Goal: Transaction & Acquisition: Obtain resource

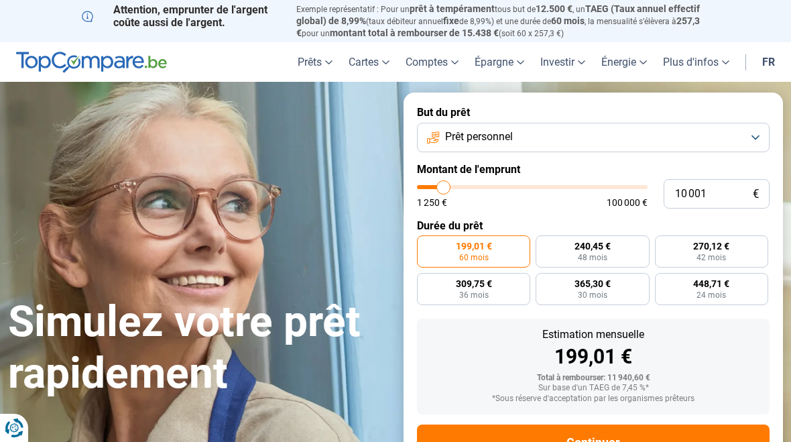
type input "9 750"
type input "9750"
type input "9 500"
type input "9500"
type input "9 000"
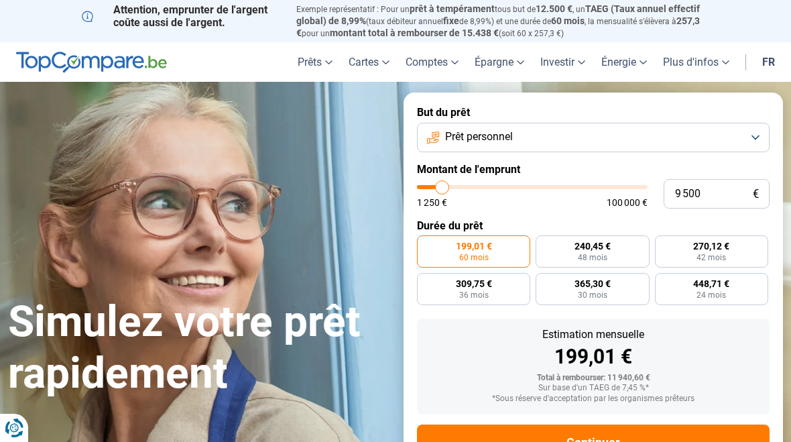
type input "9000"
type input "8 750"
type input "8750"
type input "8 500"
type input "8500"
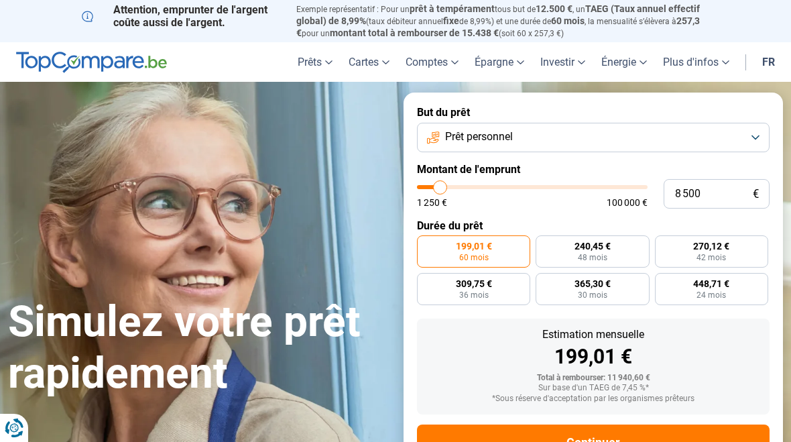
type input "8 250"
type input "8250"
type input "8 000"
type input "8000"
type input "7 500"
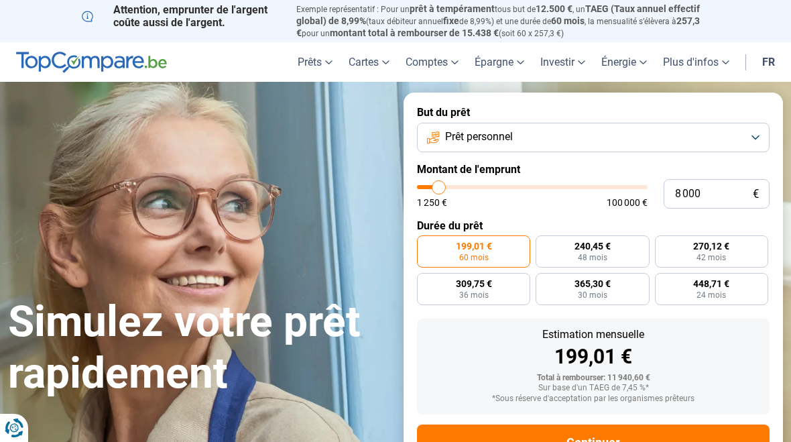
type input "7500"
type input "7 250"
type input "7250"
type input "7 000"
type input "7000"
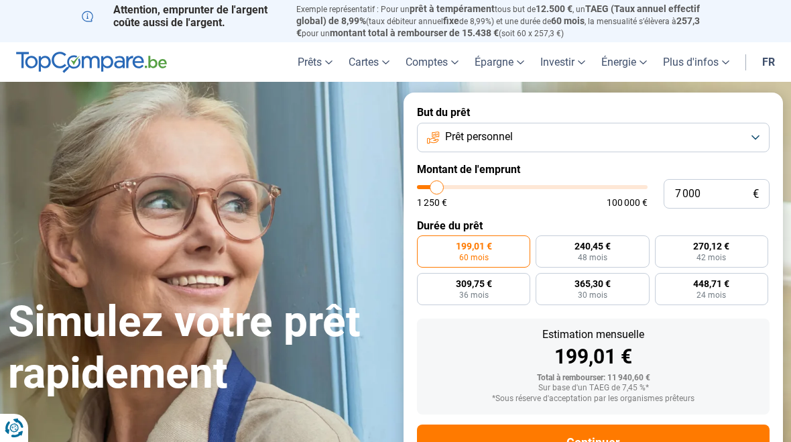
type input "6 750"
type input "6750"
type input "6 250"
type input "6250"
type input "6 000"
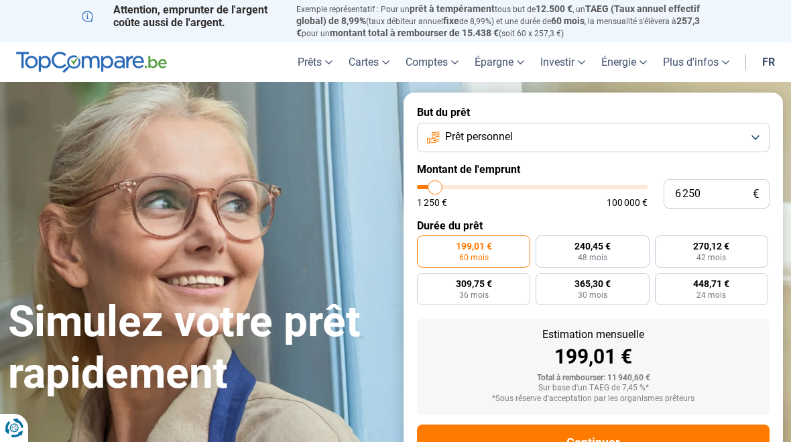
type input "6000"
type input "5 750"
type input "5750"
type input "5 500"
type input "5500"
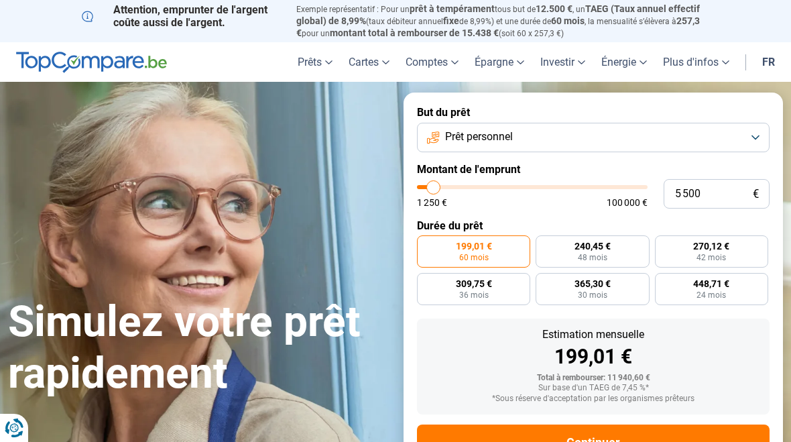
type input "5 000"
type input "5000"
type input "4 750"
type input "4750"
type input "4 500"
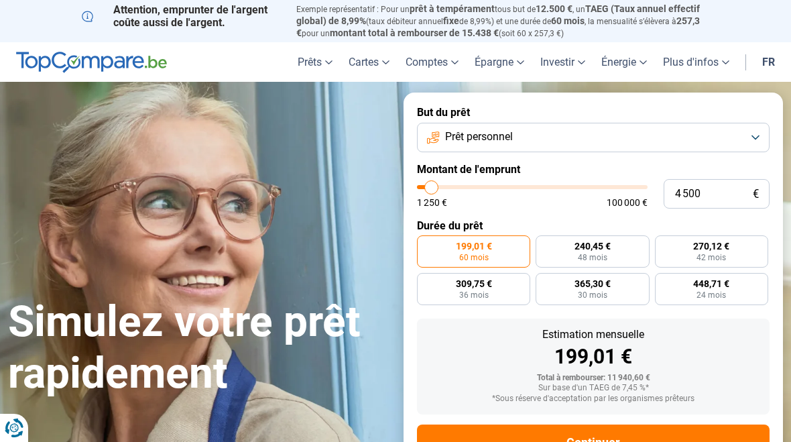
type input "4250"
type input "4 250"
radio input "true"
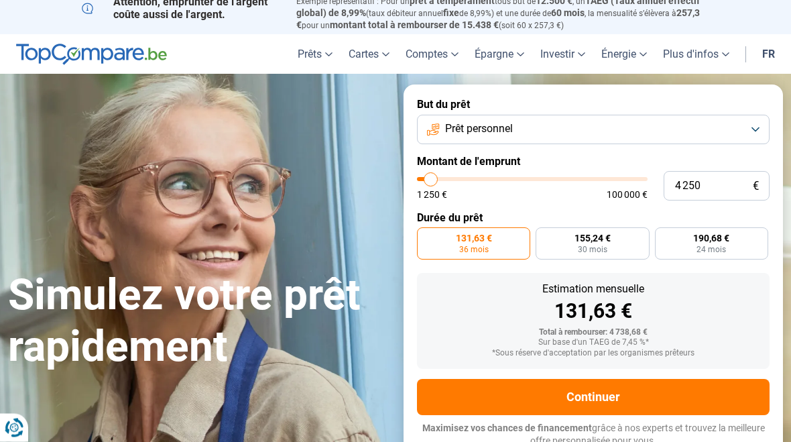
type input "3 500"
type input "3500"
type input "3 250"
type input "3250"
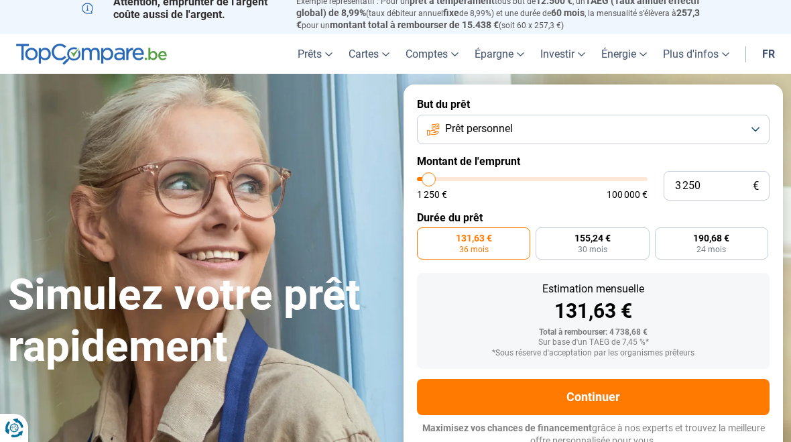
type input "3 000"
type input "3000"
type input "2 750"
type input "2750"
type input "2 250"
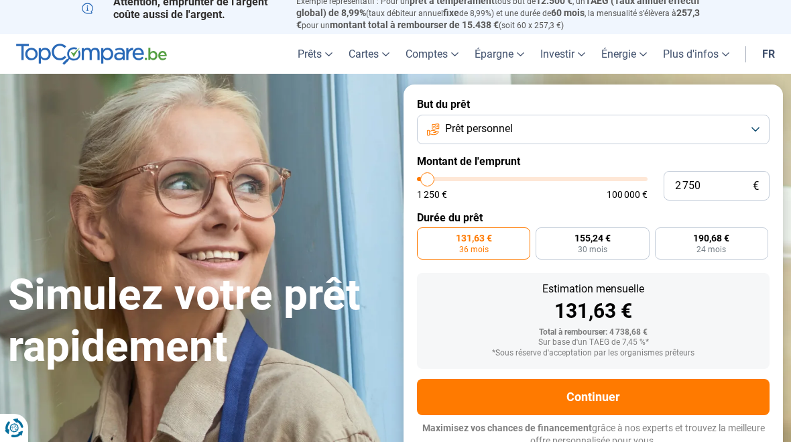
type input "2250"
type input "2 000"
type input "2000"
type input "1 750"
type input "1750"
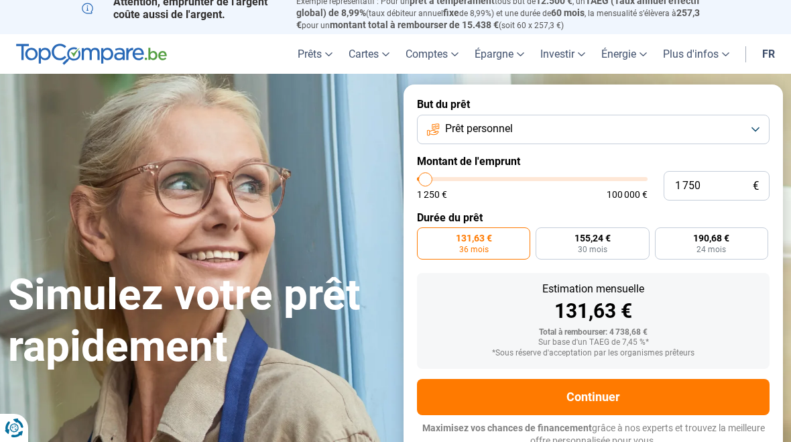
type input "1 500"
type input "1500"
radio input "true"
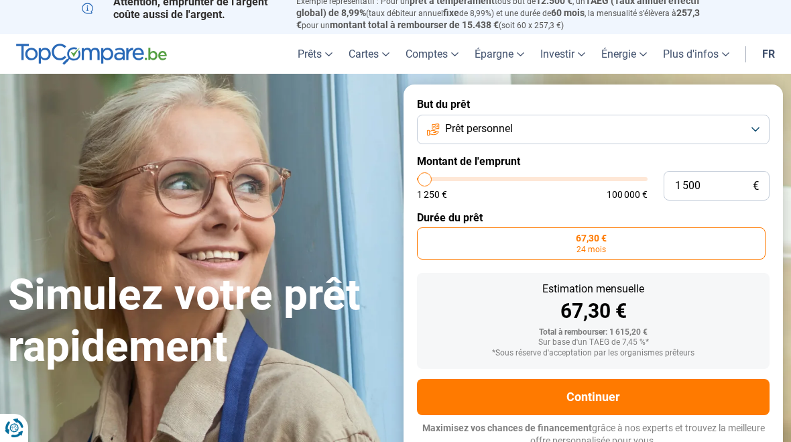
type input "1 250"
type input "1250"
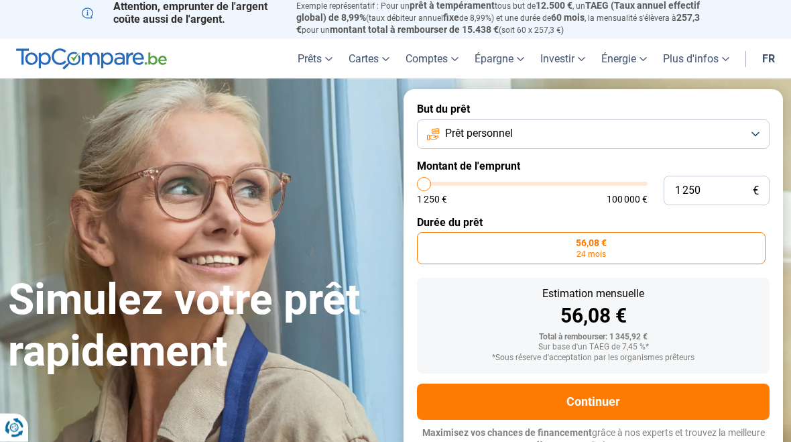
scroll to position [3, 0]
type input "3 250"
type input "3250"
type input "4 250"
type input "4250"
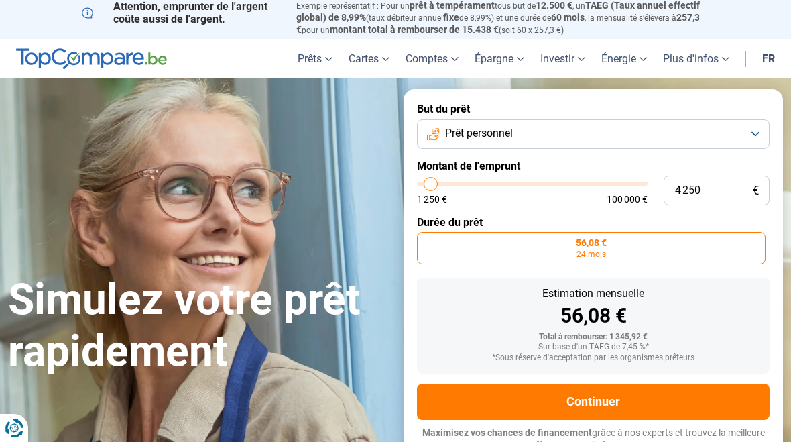
type input "4 500"
type input "4500"
type input "5 000"
type input "5000"
type input "5 750"
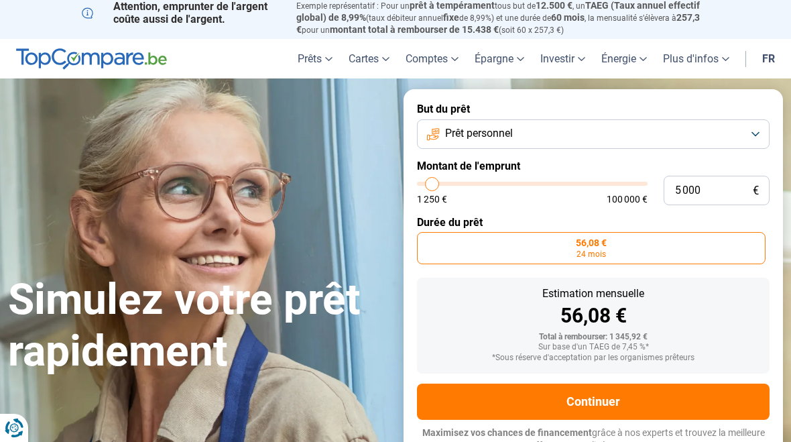
type input "5750"
type input "6 000"
type input "6000"
type input "6 250"
type input "6250"
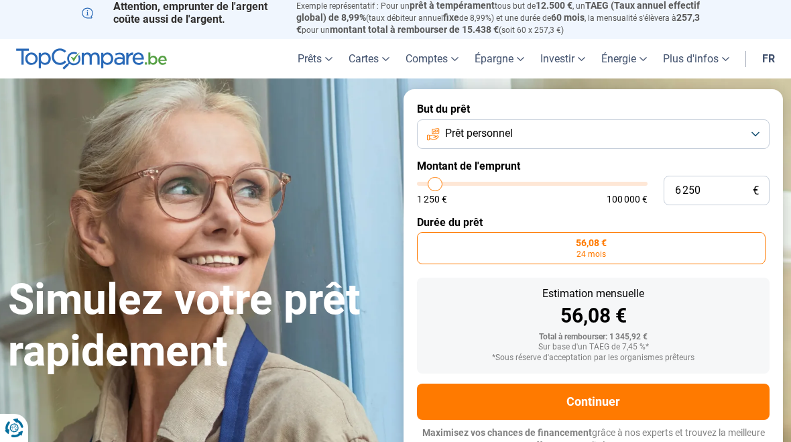
type input "6 750"
type input "6750"
type input "7 000"
type input "7000"
type input "7 250"
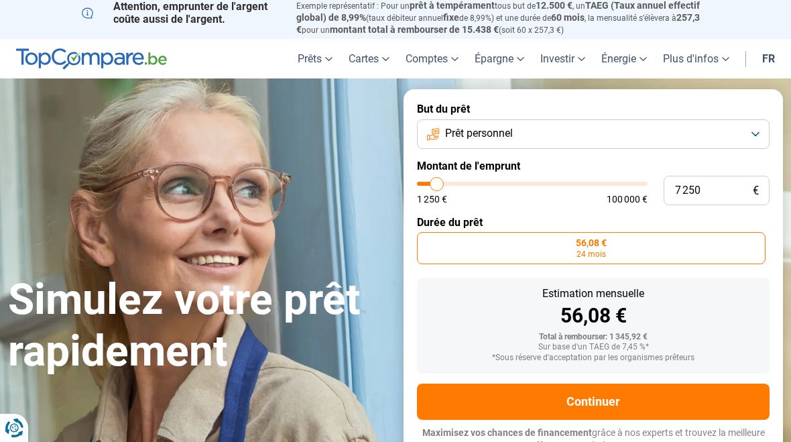
type input "7250"
type input "7 500"
type input "7500"
type input "8 000"
type input "8000"
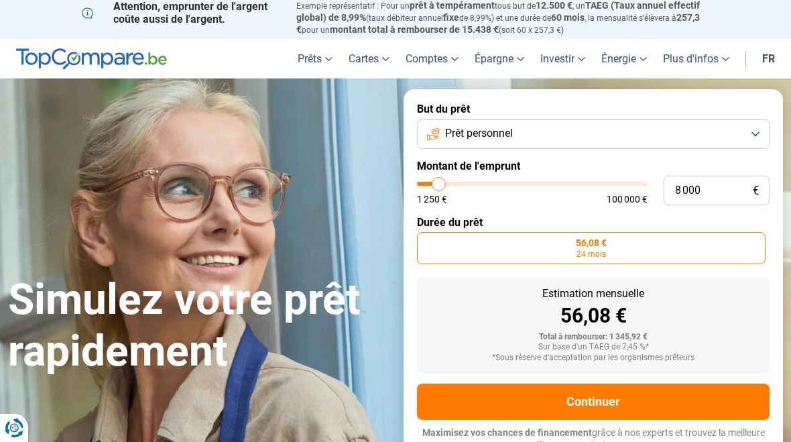
type input "8 250"
type input "8250"
type input "8 500"
type input "8500"
type input "8 750"
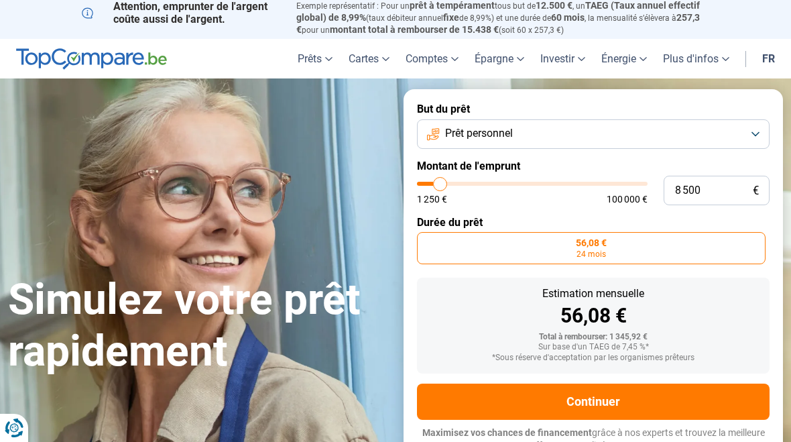
type input "8750"
type input "9 000"
type input "9000"
type input "9 500"
type input "9500"
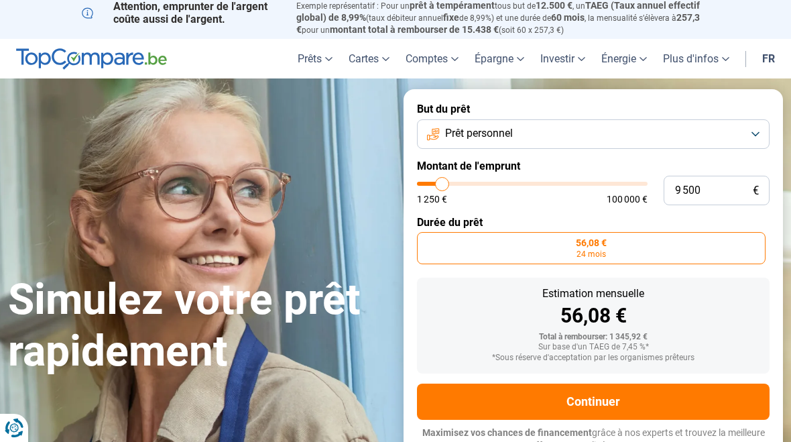
type input "9 750"
type input "9750"
type input "10 000"
type input "10000"
type input "10 250"
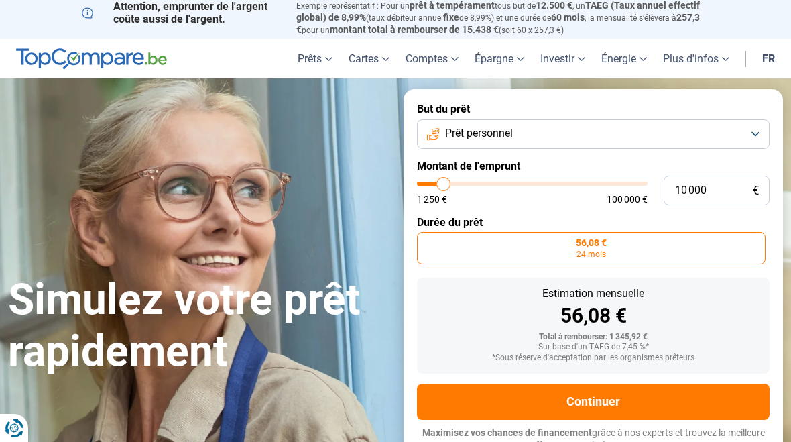
type input "10250"
type input "10 750"
type input "10750"
type input "11 000"
type input "11000"
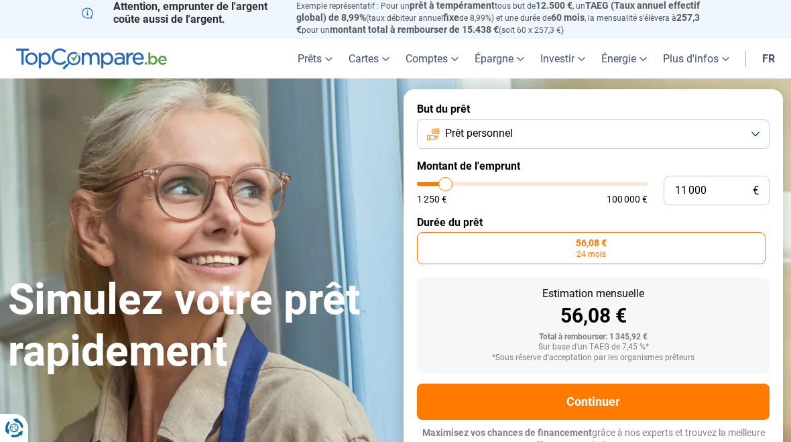
type input "11 250"
type input "11250"
type input "11 500"
type input "11500"
type input "12 000"
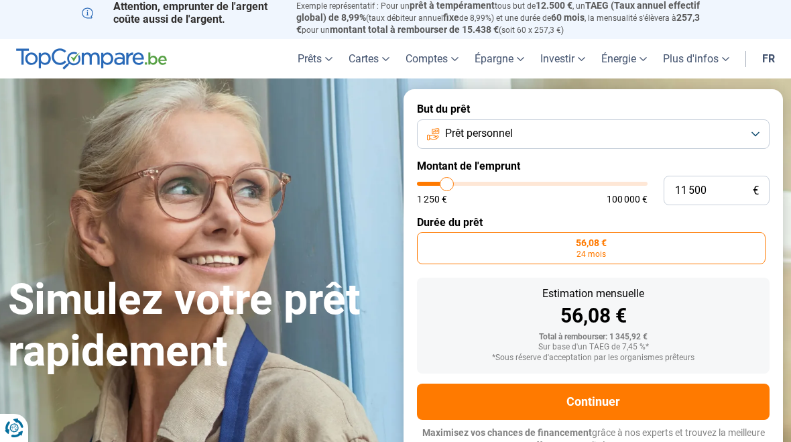
type input "12000"
type input "12 250"
type input "12250"
type input "12 500"
type input "12500"
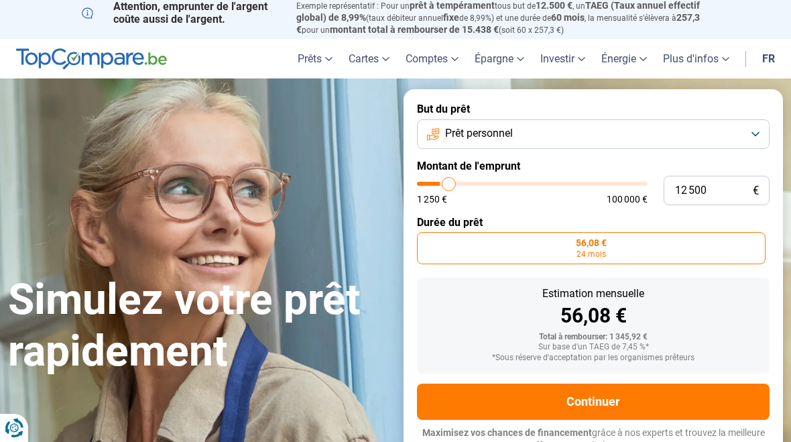
type input "12 750"
type input "12750"
type input "13 000"
type input "13000"
type input "13 500"
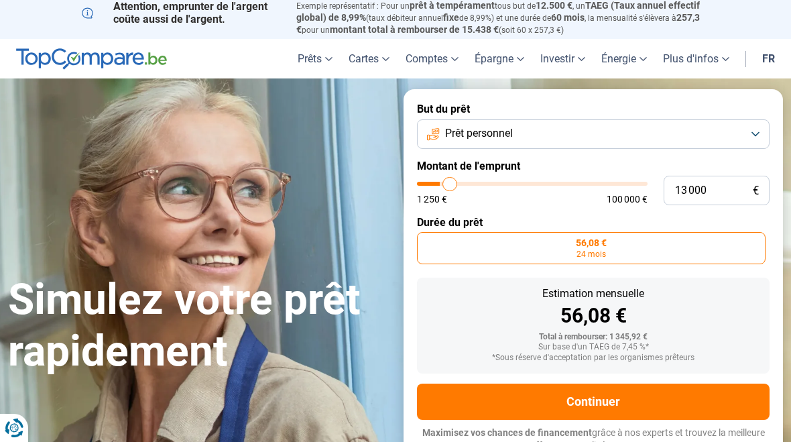
type input "13500"
type input "13 750"
type input "13750"
type input "14 000"
type input "14000"
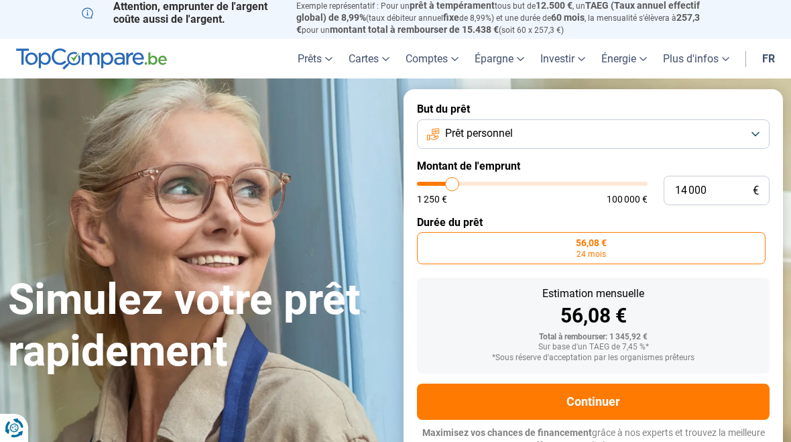
type input "14 250"
type input "14250"
type input "14 750"
type input "14750"
type input "15 000"
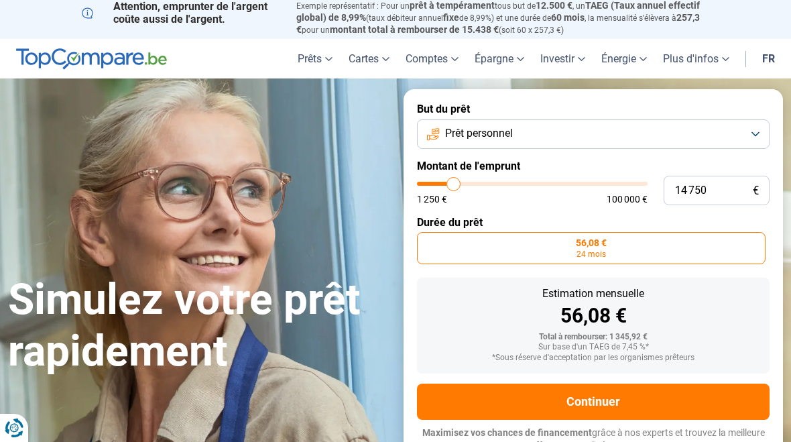
type input "15000"
type input "15 250"
type input "15250"
type input "15 500"
type input "15500"
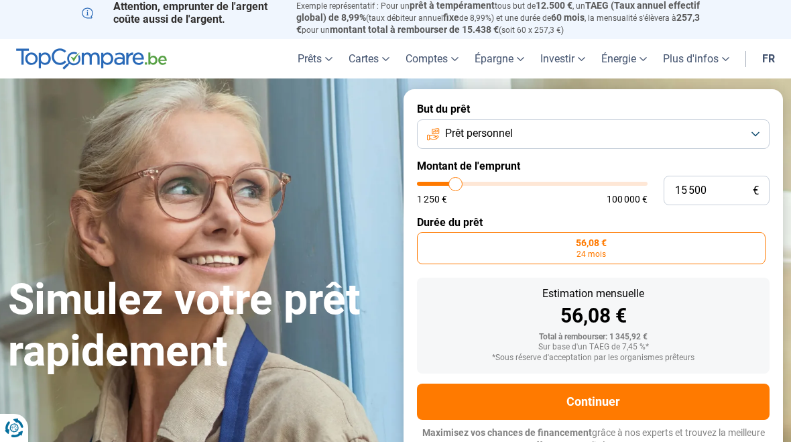
type input "16 000"
type input "16000"
type input "16 250"
type input "16250"
type input "16 500"
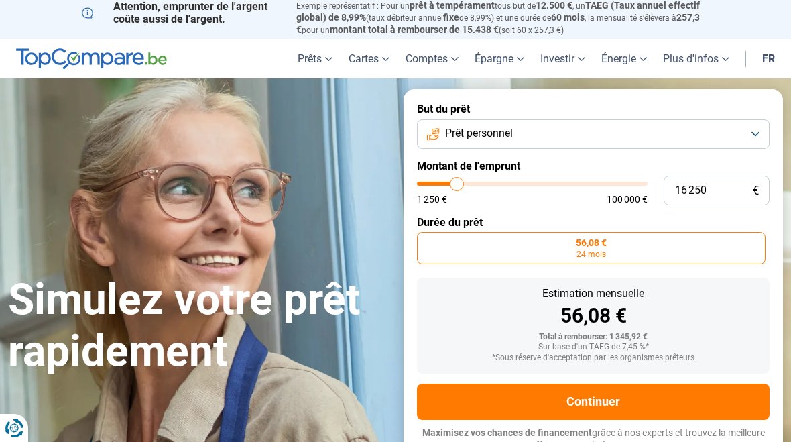
type input "16500"
type input "16 750"
type input "16750"
type input "17 000"
type input "17000"
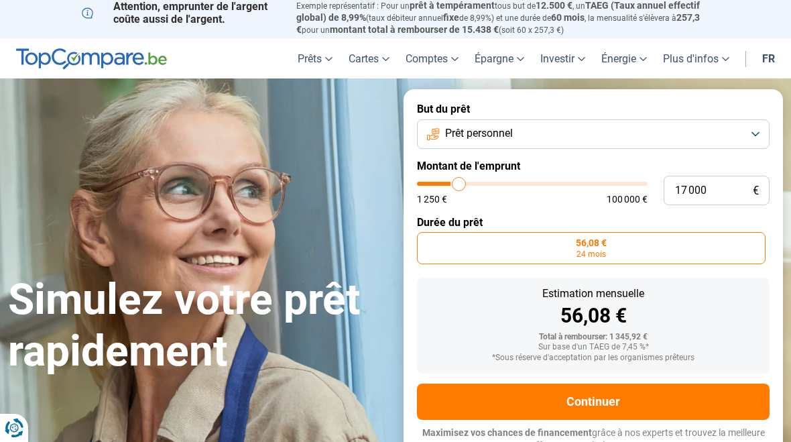
type input "17 500"
type input "17500"
type input "17 750"
type input "17750"
type input "18 000"
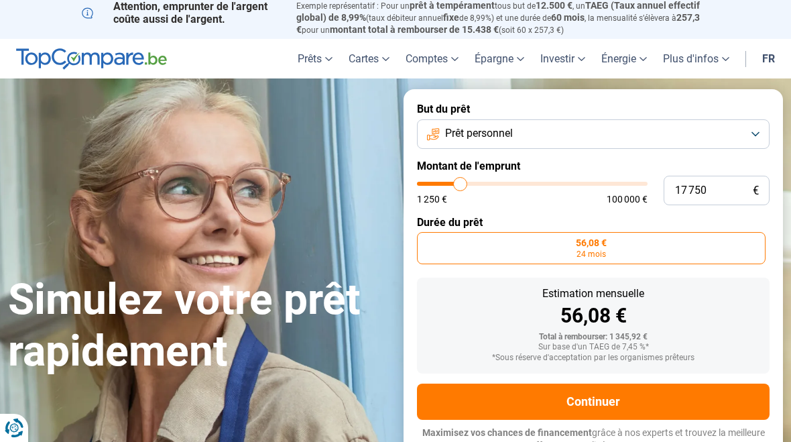
type input "18000"
type input "18 250"
type input "18250"
type input "18 750"
type input "18750"
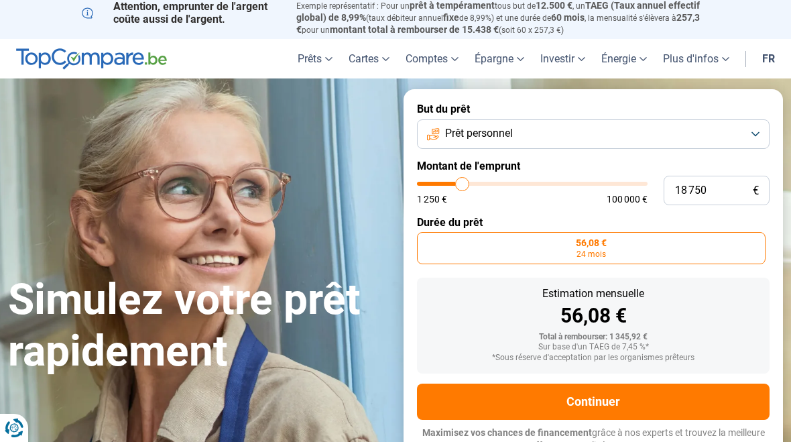
type input "19 000"
type input "19000"
type input "19 250"
type input "19250"
type input "19 500"
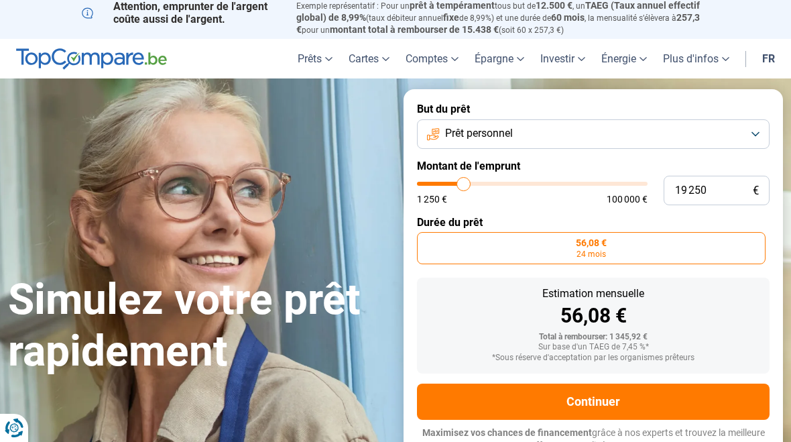
type input "19500"
type input "19 750"
type input "19750"
type input "20 250"
type input "20250"
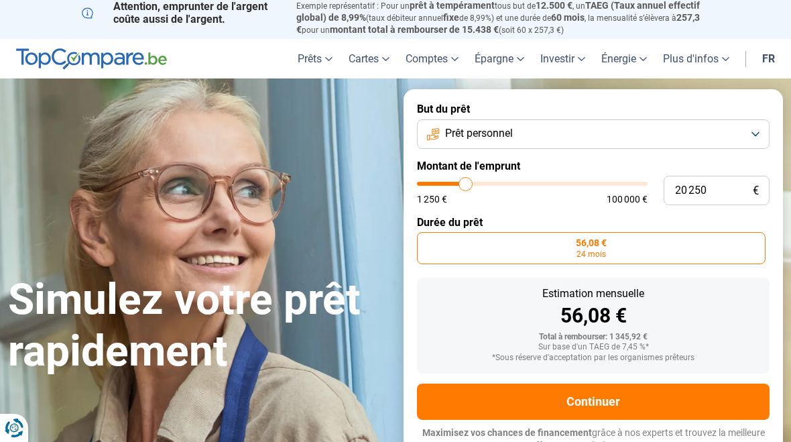
type input "20 500"
type input "20500"
type input "20 750"
type input "20750"
type input "21 000"
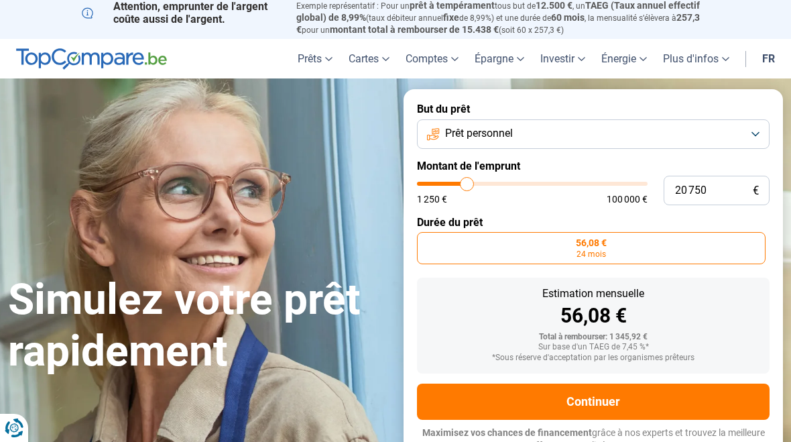
type input "21000"
type input "21 500"
type input "21500"
type input "21 750"
type input "21750"
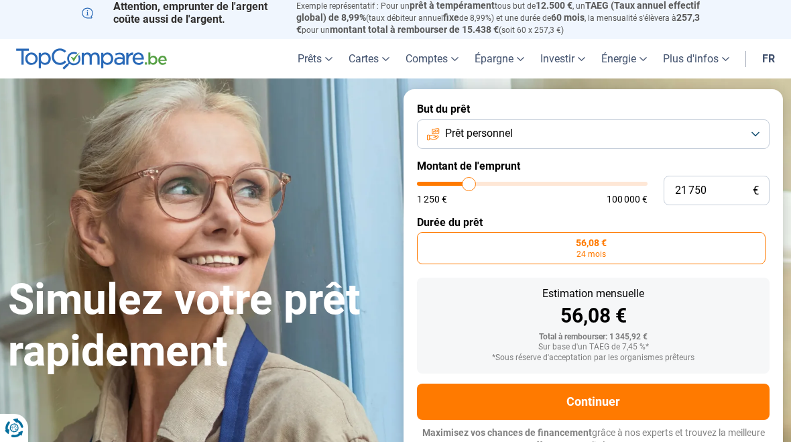
type input "22 000"
type input "22000"
type input "22 250"
type input "22250"
type input "22 750"
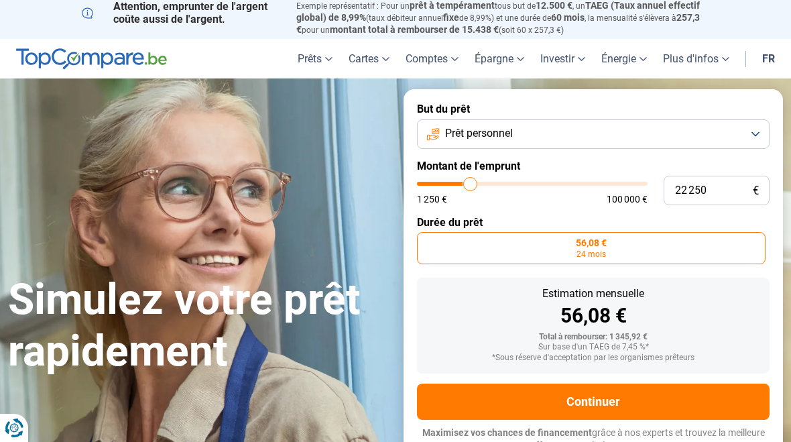
type input "22750"
type input "23 000"
type input "23000"
type input "23 250"
type input "23250"
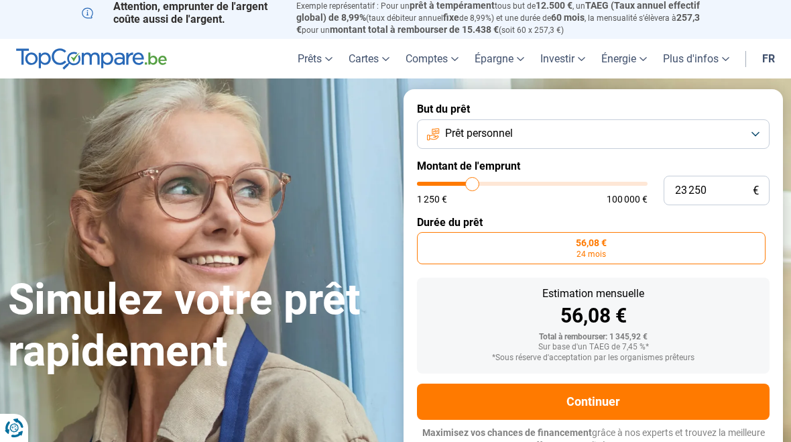
type input "23 500"
type input "23500"
type input "23 750"
type input "23750"
type input "24 250"
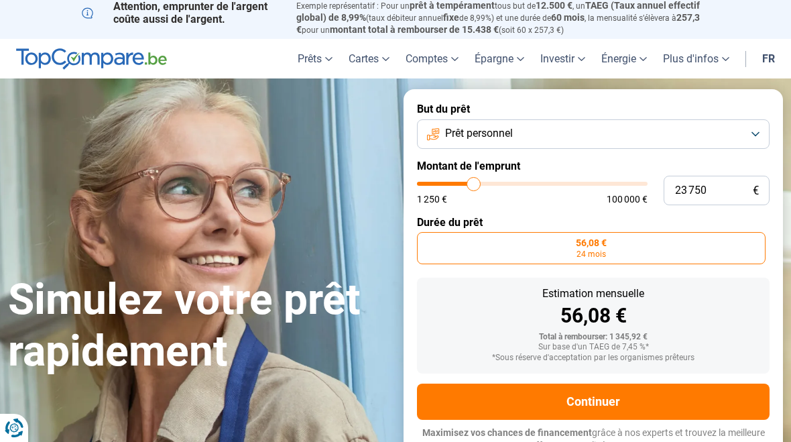
type input "24250"
type input "24 500"
type input "24500"
type input "24 750"
type input "24750"
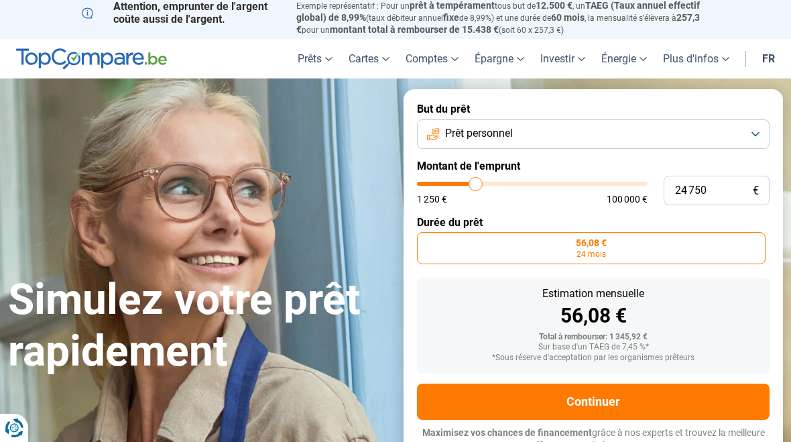
type input "24 500"
type input "24500"
type input "24 250"
type input "24250"
type input "23 750"
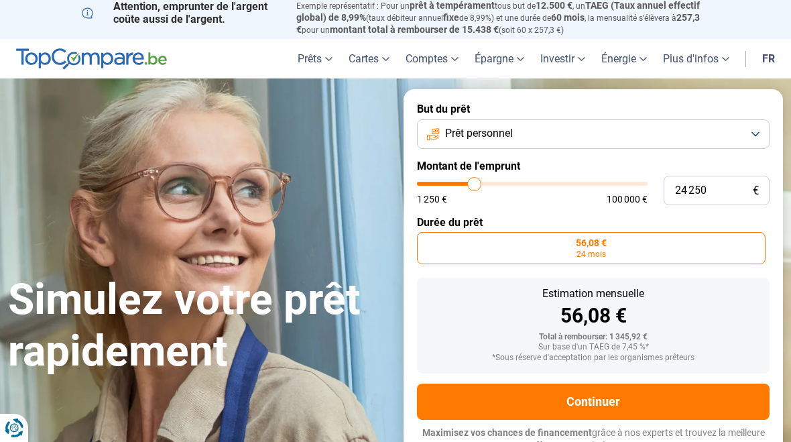
type input "23750"
type input "23 500"
type input "23500"
type input "23 250"
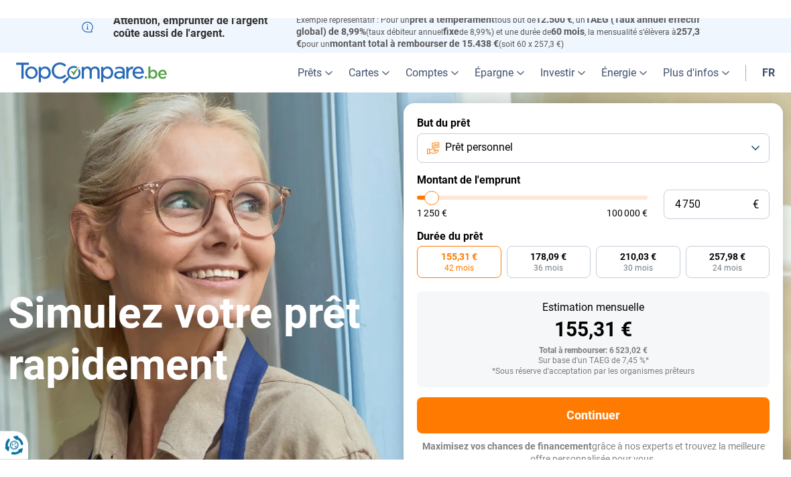
scroll to position [8, 0]
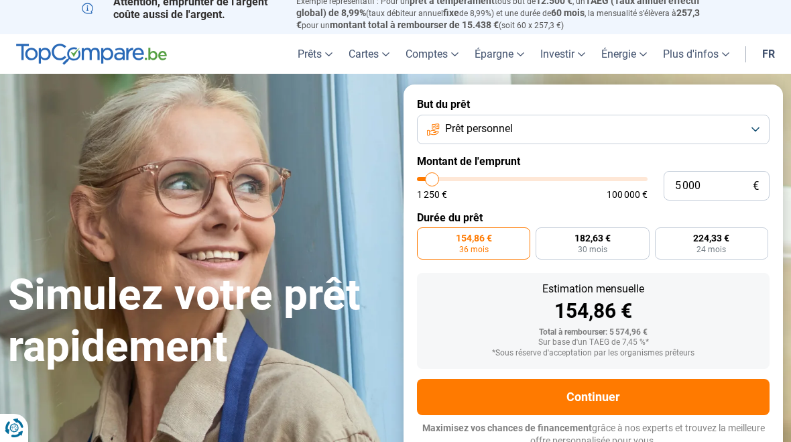
click at [744, 235] on label "224,33 € 24 mois" at bounding box center [711, 243] width 113 height 32
click at [664, 235] on input "224,33 € 24 mois" at bounding box center [659, 231] width 9 height 9
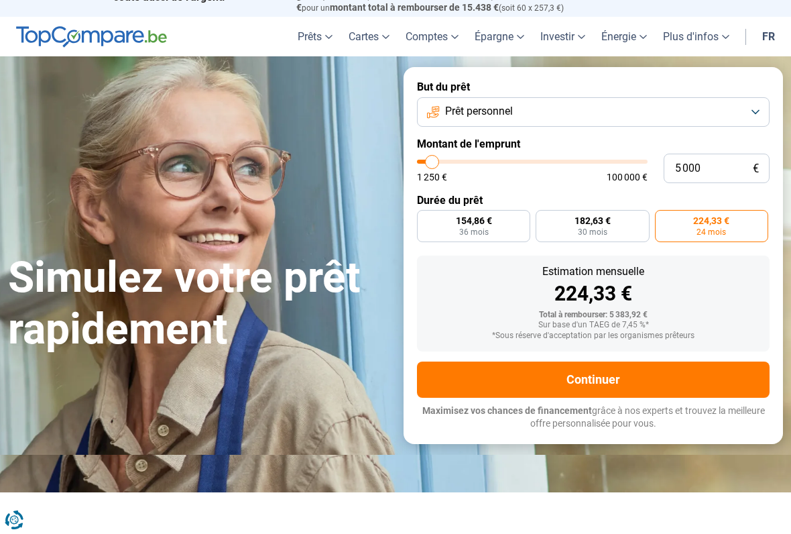
scroll to position [27, 0]
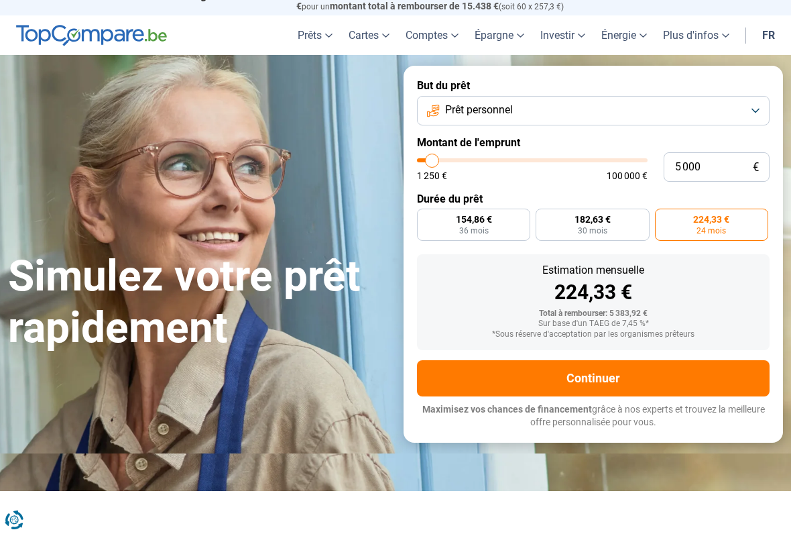
click at [652, 373] on button "Continuer" at bounding box center [593, 378] width 353 height 36
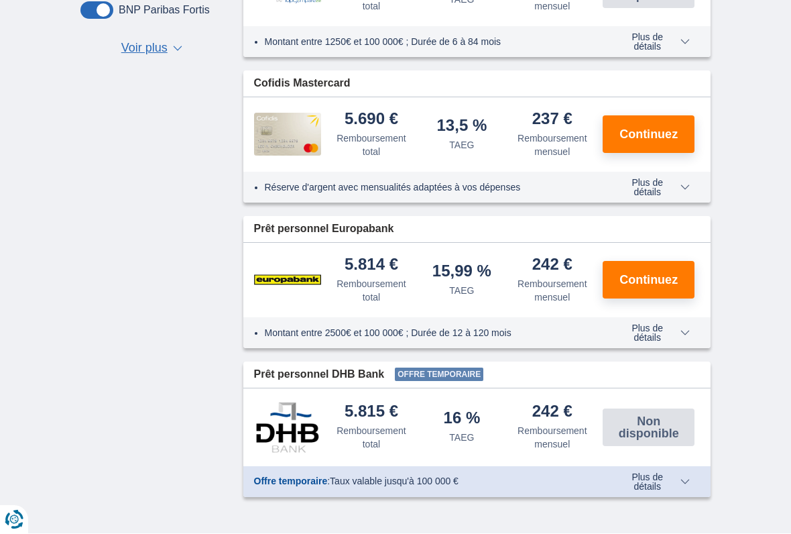
scroll to position [773, 0]
click at [652, 286] on span "Continuez" at bounding box center [649, 280] width 58 height 12
